Goal: Task Accomplishment & Management: Manage account settings

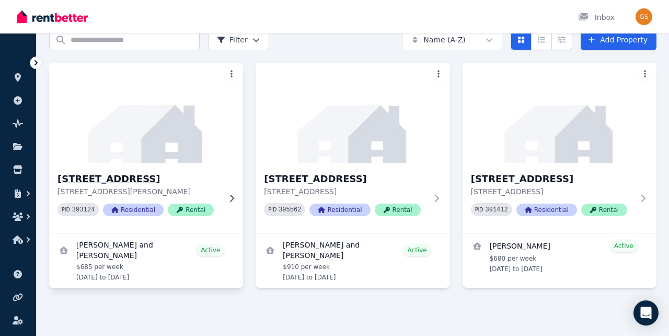
click at [221, 174] on div "[STREET_ADDRESS][PERSON_NAME] [STREET_ADDRESS][PERSON_NAME] PID 393124 Resident…" at bounding box center [146, 198] width 194 height 70
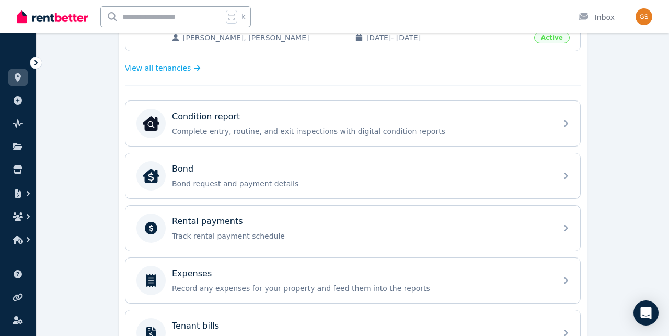
scroll to position [296, 0]
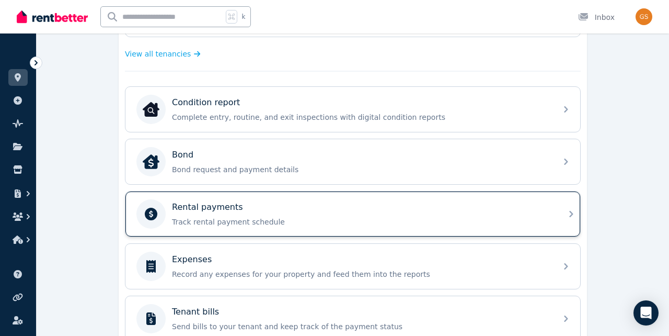
click at [448, 210] on div "Rental payments" at bounding box center [361, 207] width 379 height 13
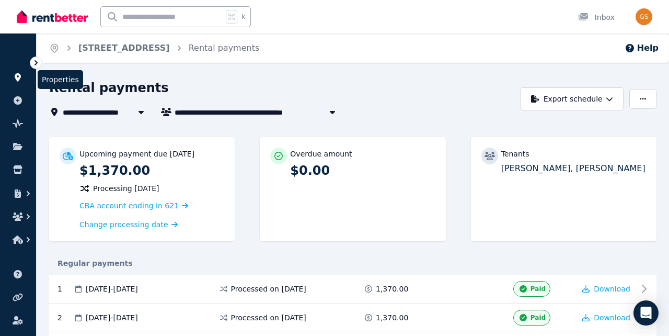
click at [20, 82] on link at bounding box center [17, 77] width 19 height 17
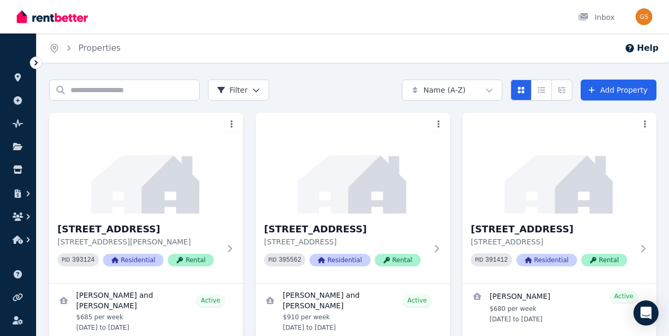
scroll to position [50, 0]
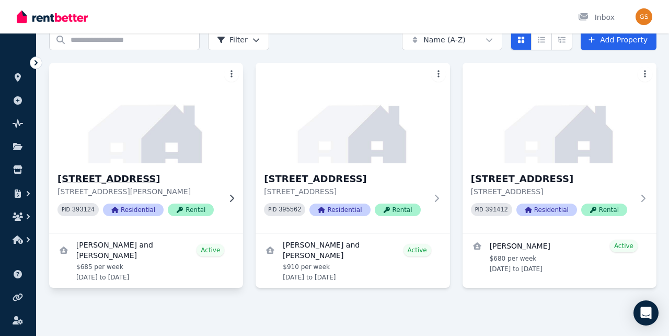
click at [226, 216] on div "[STREET_ADDRESS][PERSON_NAME] [STREET_ADDRESS][PERSON_NAME] PID 393124 Resident…" at bounding box center [146, 198] width 194 height 70
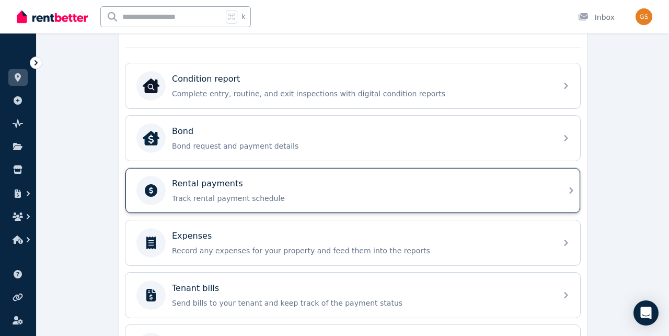
scroll to position [329, 0]
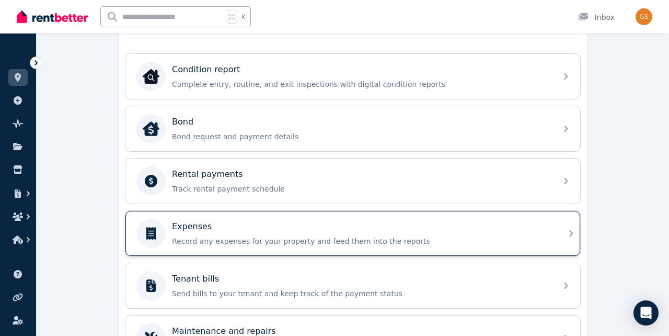
click at [362, 235] on div "Expenses Record any expenses for your property and feed them into the reports" at bounding box center [361, 233] width 379 height 26
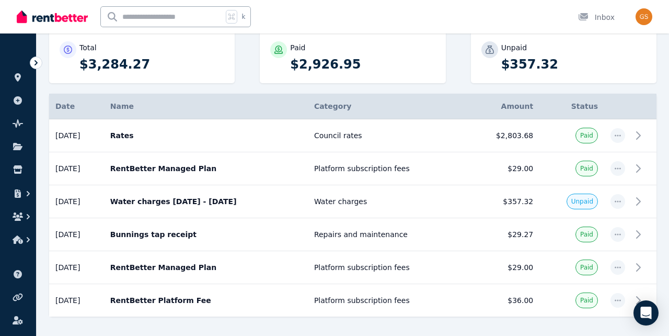
scroll to position [139, 0]
click at [644, 201] on icon at bounding box center [641, 200] width 13 height 13
